Goal: Task Accomplishment & Management: Manage account settings

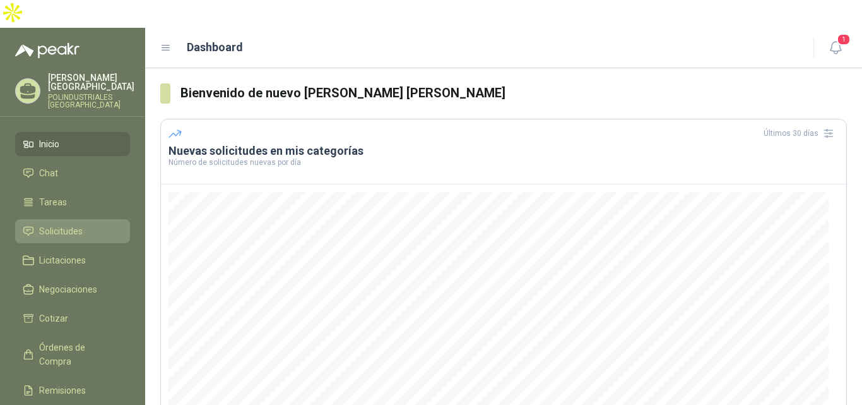
click at [73, 224] on span "Solicitudes" at bounding box center [61, 231] width 44 height 14
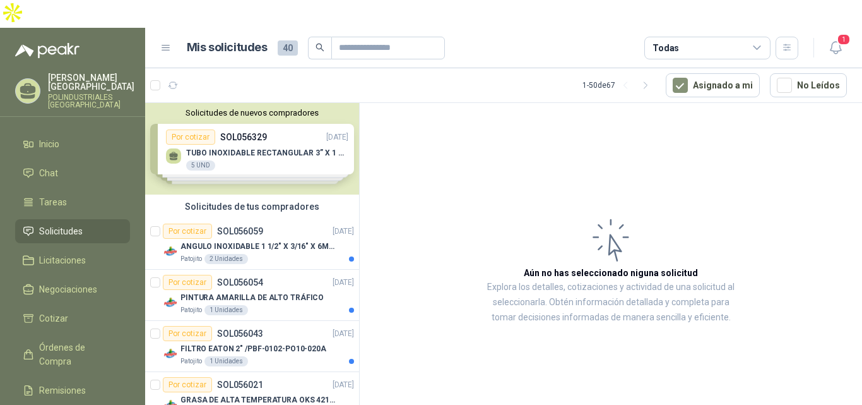
click at [272, 110] on div "Solicitudes de nuevos compradores Por cotizar SOL056329 [DATE] TUBO INOXIDABLE …" at bounding box center [252, 149] width 214 height 92
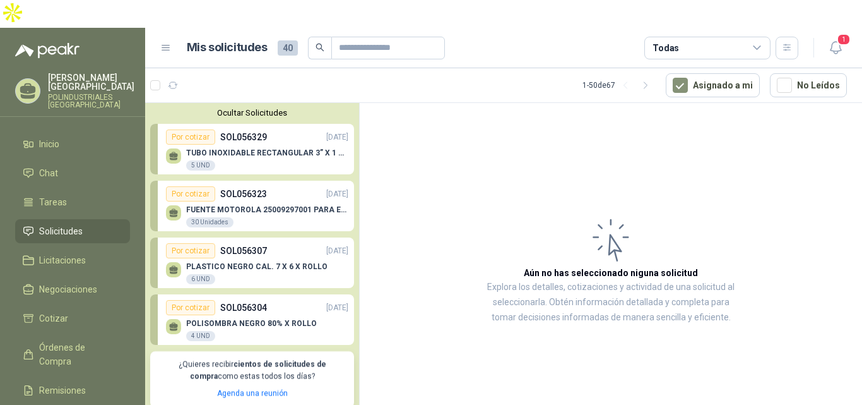
click at [276, 186] on div "Por cotizar SOL056323 [DATE]" at bounding box center [257, 193] width 182 height 15
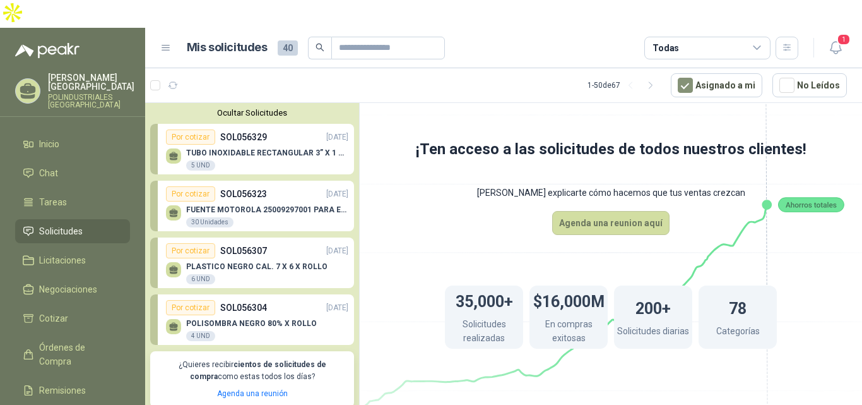
click at [276, 186] on div "Por cotizar SOL056323 [DATE]" at bounding box center [257, 193] width 182 height 15
click at [280, 243] on div "Por cotizar SOL056307 [DATE]" at bounding box center [257, 250] width 182 height 15
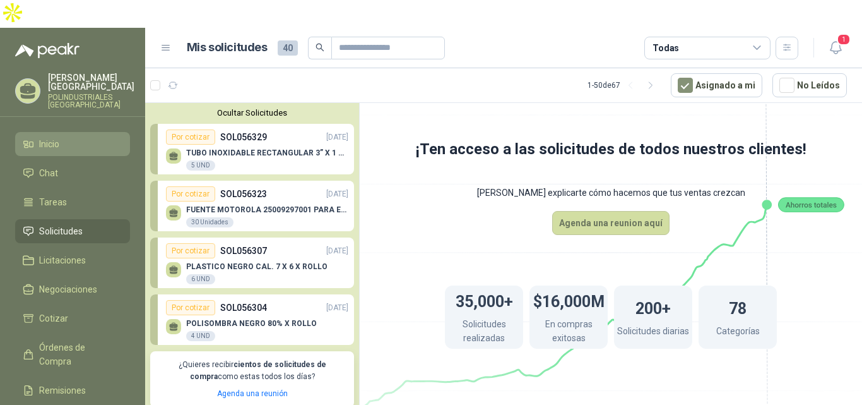
click at [64, 137] on li "Inicio" at bounding box center [73, 144] width 100 height 14
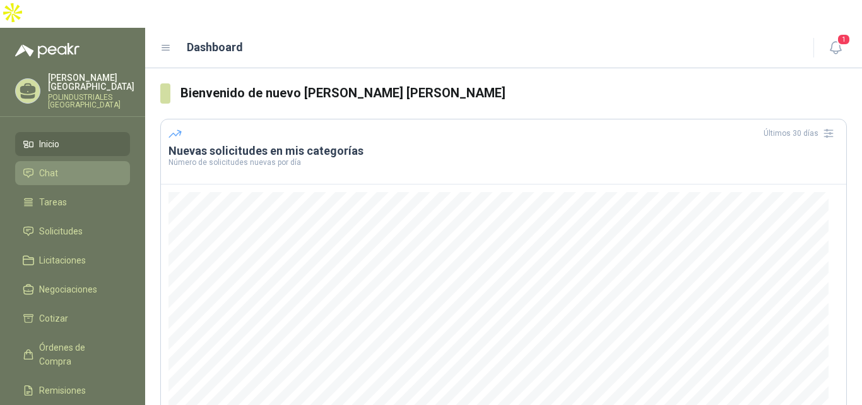
click at [52, 166] on span "Chat" at bounding box center [48, 173] width 19 height 14
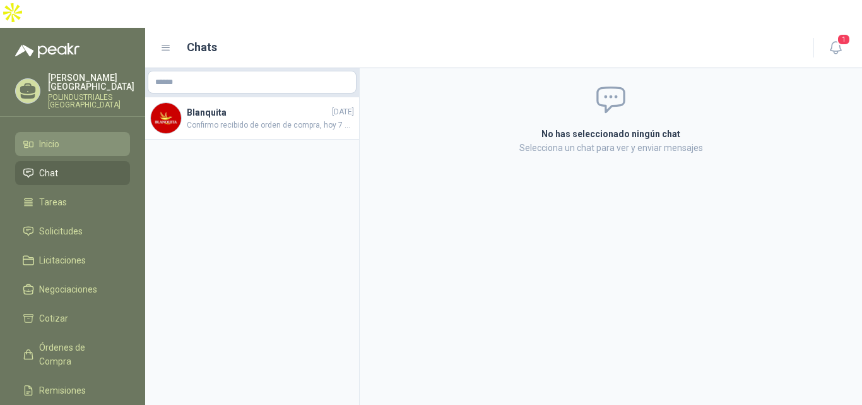
click at [57, 137] on span "Inicio" at bounding box center [49, 144] width 20 height 14
